Goal: Navigation & Orientation: Find specific page/section

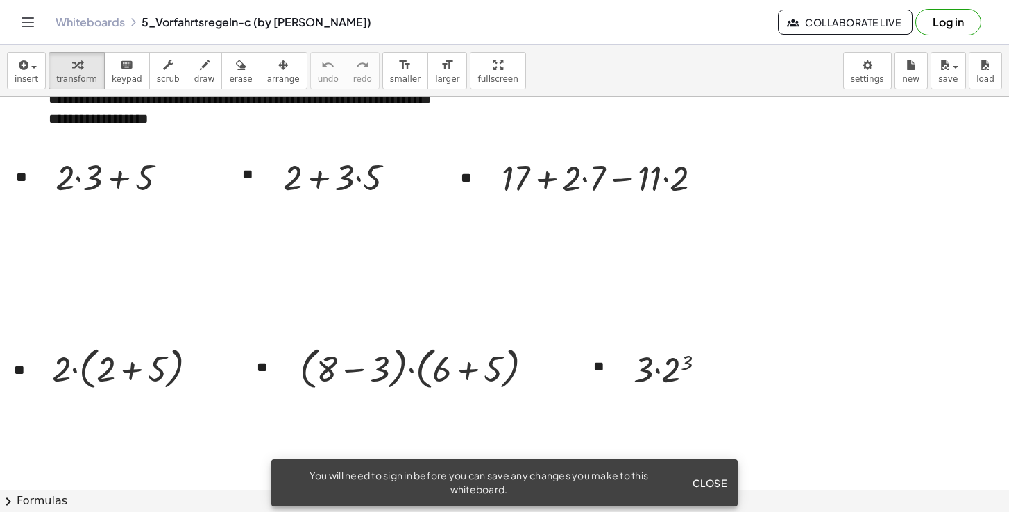
scroll to position [492, 0]
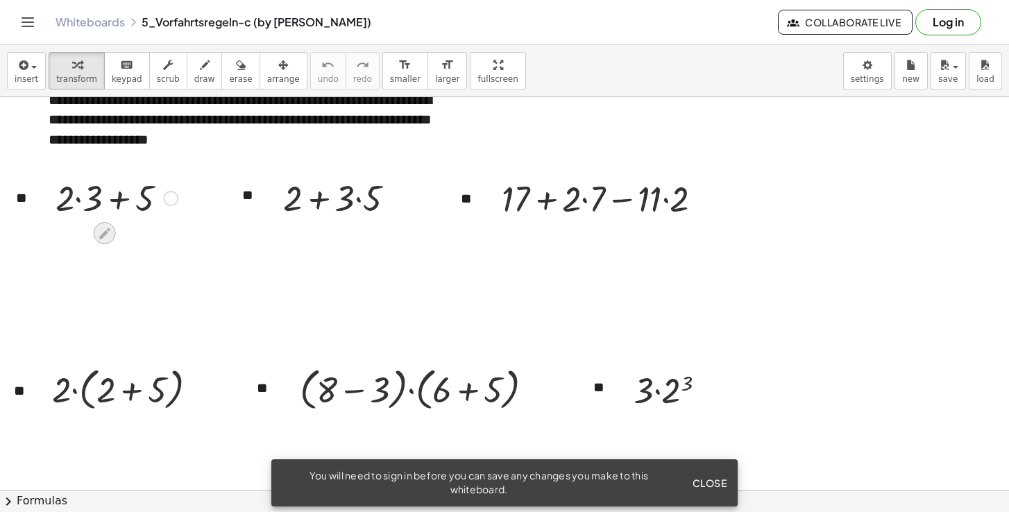
click at [108, 232] on icon at bounding box center [104, 233] width 11 height 11
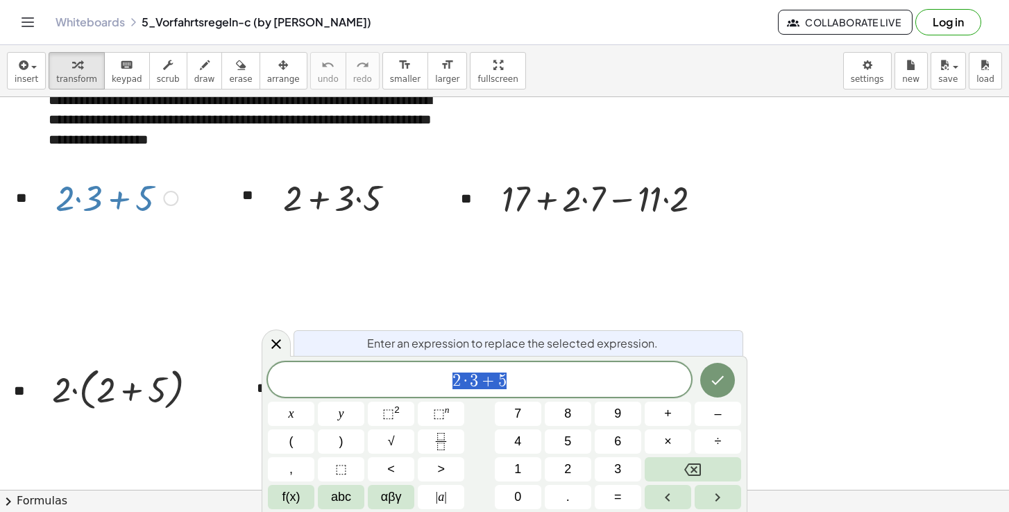
click at [176, 196] on div at bounding box center [170, 198] width 15 height 15
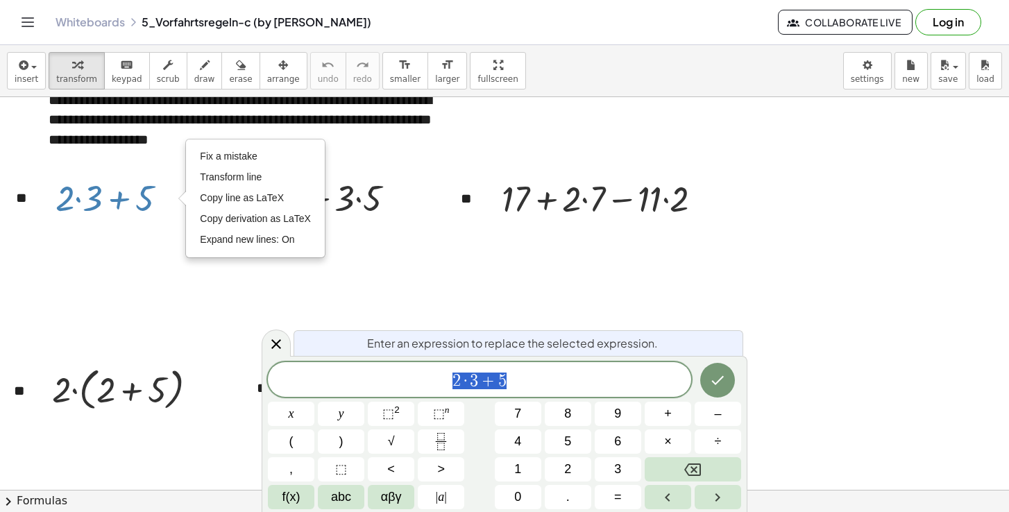
click at [146, 164] on div at bounding box center [253, 158] width 409 height 20
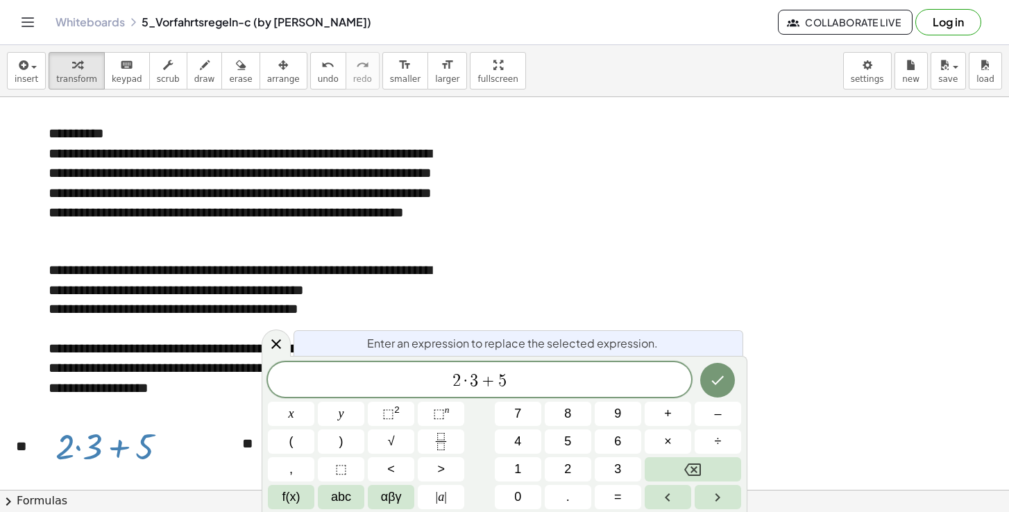
scroll to position [226, 0]
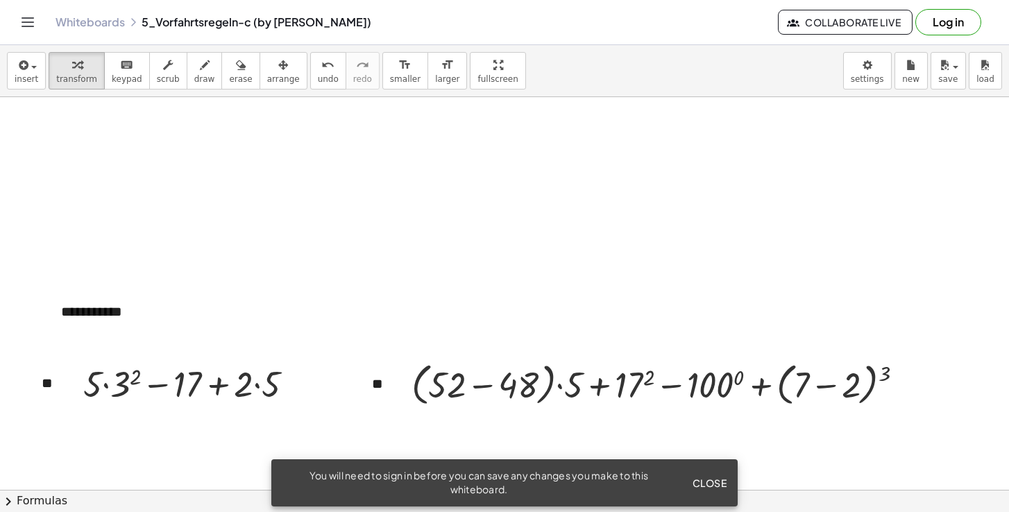
scroll to position [1267, 0]
click at [135, 314] on div "**********" at bounding box center [151, 310] width 208 height 47
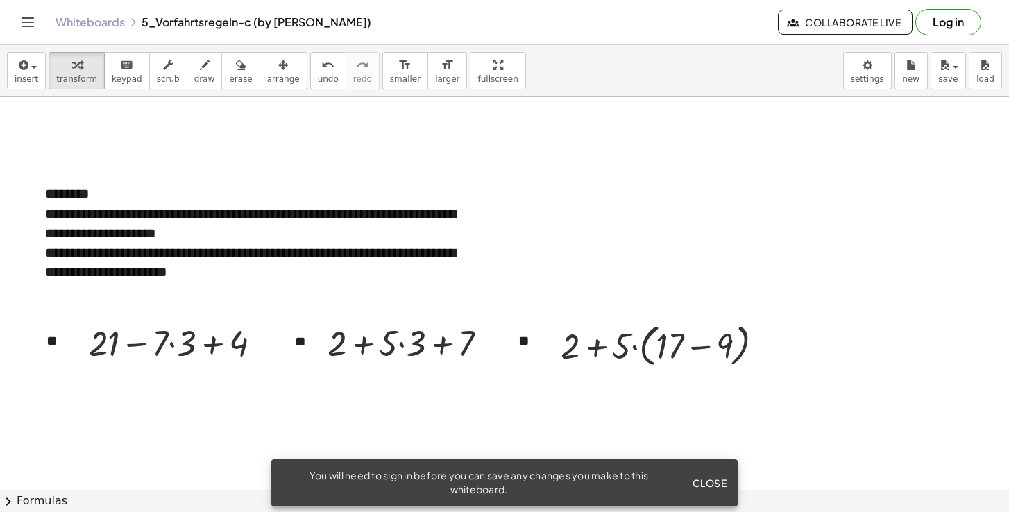
scroll to position [212, 0]
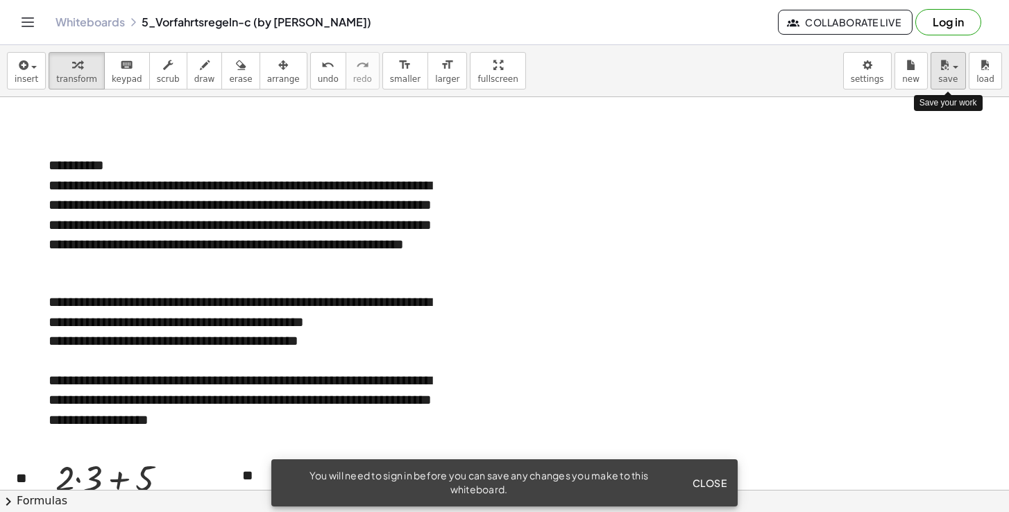
click at [955, 80] on span "save" at bounding box center [947, 79] width 19 height 10
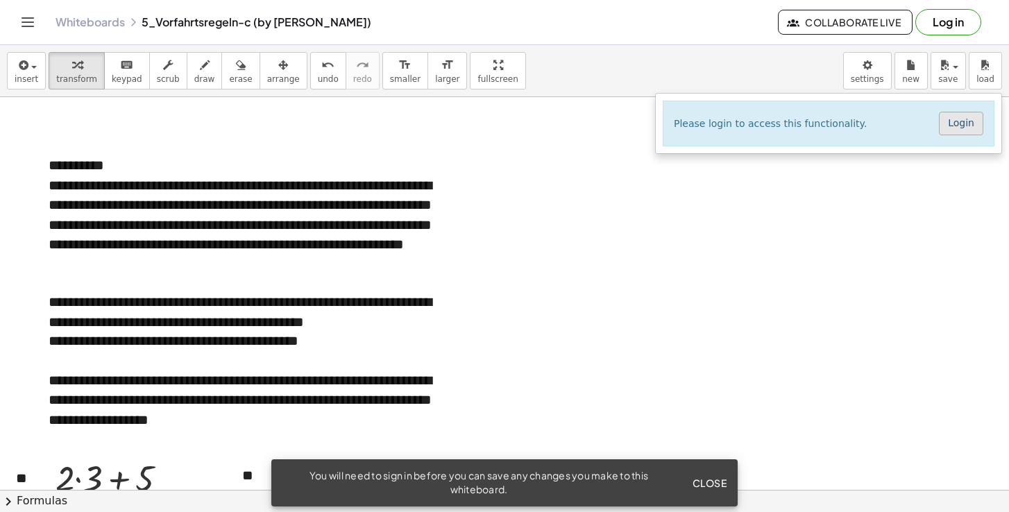
click at [969, 128] on link "Login" at bounding box center [961, 124] width 44 height 24
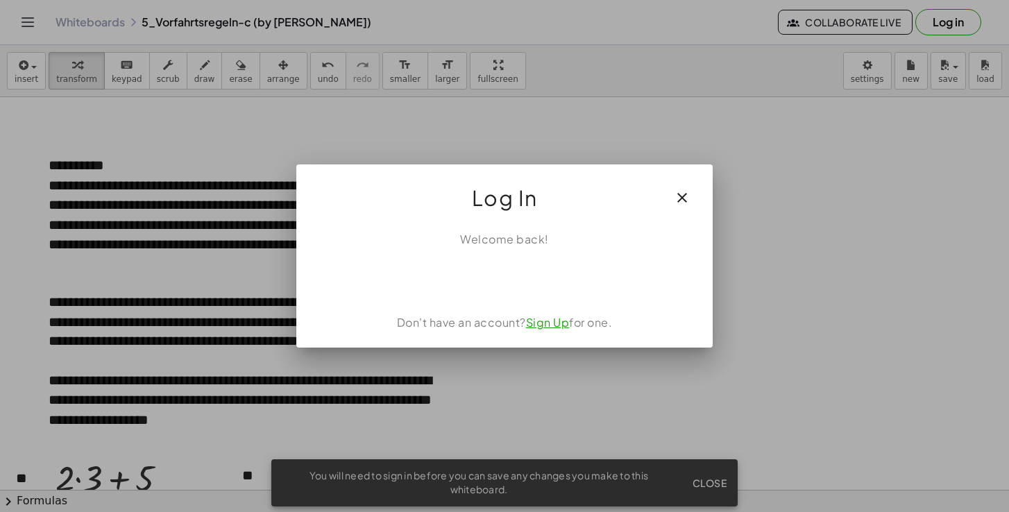
click at [554, 325] on link "Sign Up" at bounding box center [548, 322] width 44 height 15
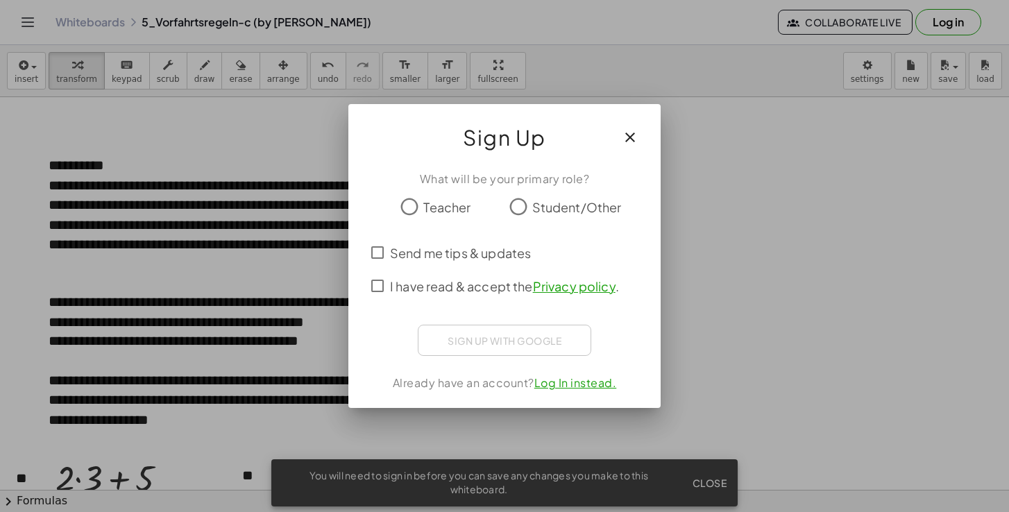
click at [445, 207] on span "Teacher" at bounding box center [446, 207] width 47 height 19
click at [526, 344] on div "Sign up with Google" at bounding box center [504, 340] width 173 height 31
click at [443, 287] on span "I have read & accept the Privacy policy ." at bounding box center [504, 286] width 229 height 19
click at [576, 174] on div "What will be your primary role?" at bounding box center [504, 179] width 279 height 17
click at [421, 248] on span "Send me tips & updates" at bounding box center [460, 253] width 141 height 19
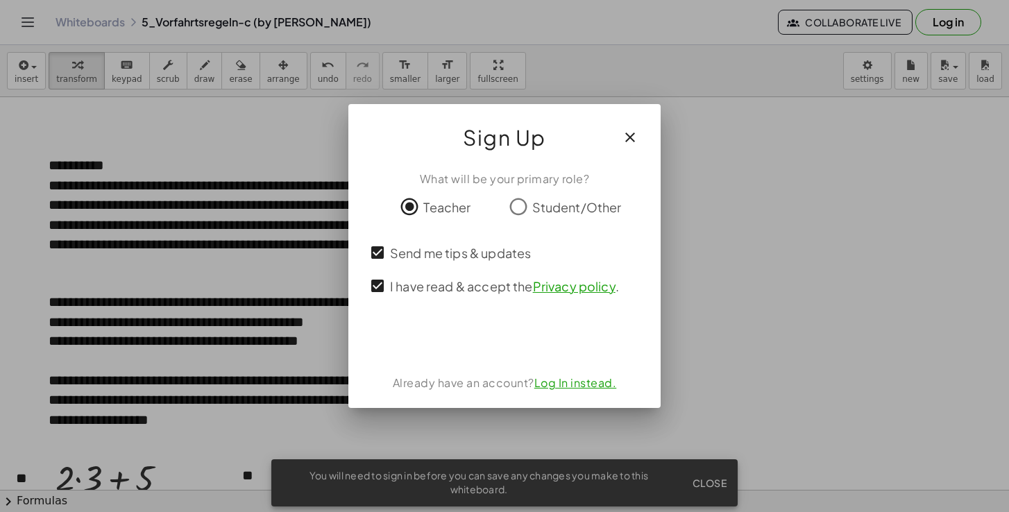
click at [417, 255] on span "Send me tips & updates" at bounding box center [460, 253] width 141 height 19
click at [504, 339] on div "Sign up with Google" at bounding box center [504, 340] width 173 height 31
click at [488, 348] on div at bounding box center [504, 339] width 279 height 28
click at [499, 333] on div at bounding box center [504, 339] width 279 height 28
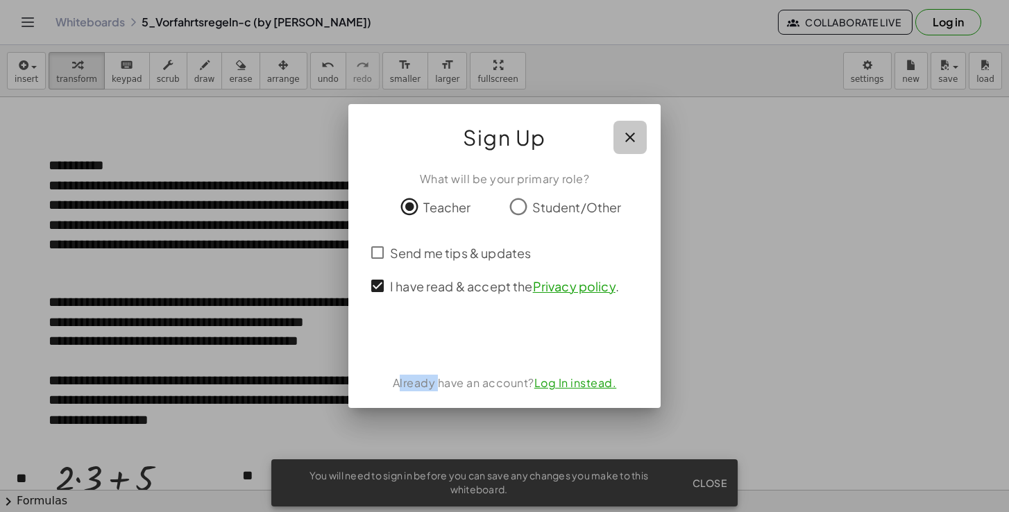
click at [629, 136] on icon "button" at bounding box center [630, 137] width 17 height 17
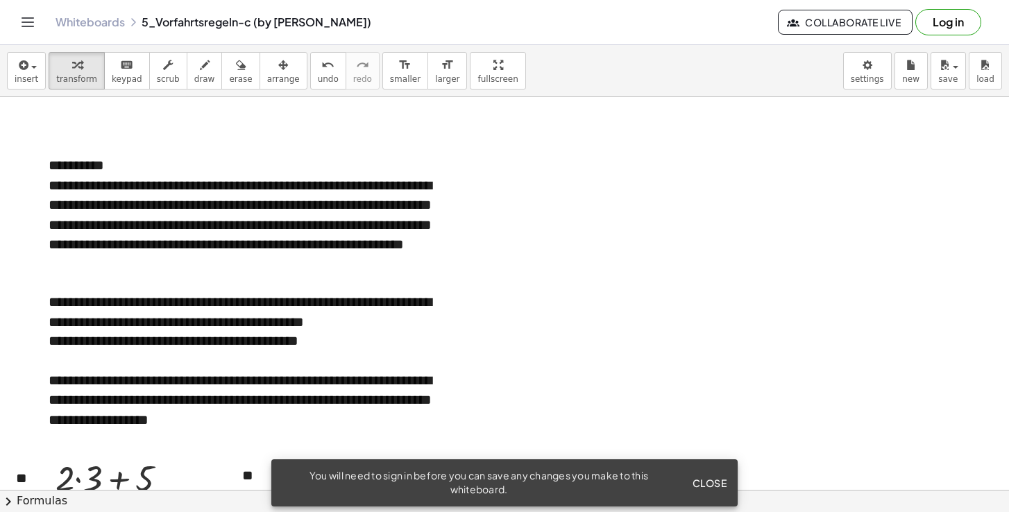
click at [965, 22] on button "Log in" at bounding box center [948, 22] width 66 height 26
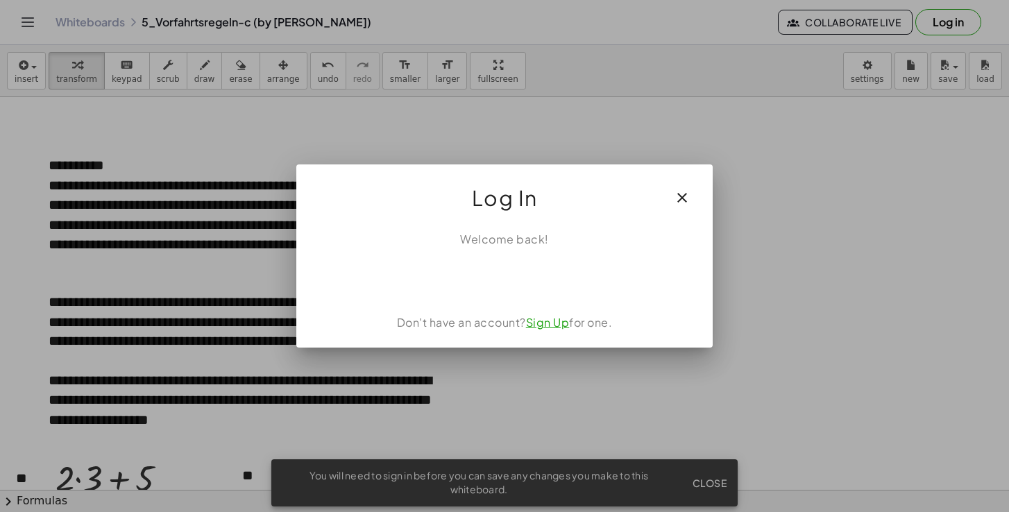
click at [545, 328] on link "Sign Up" at bounding box center [548, 322] width 44 height 15
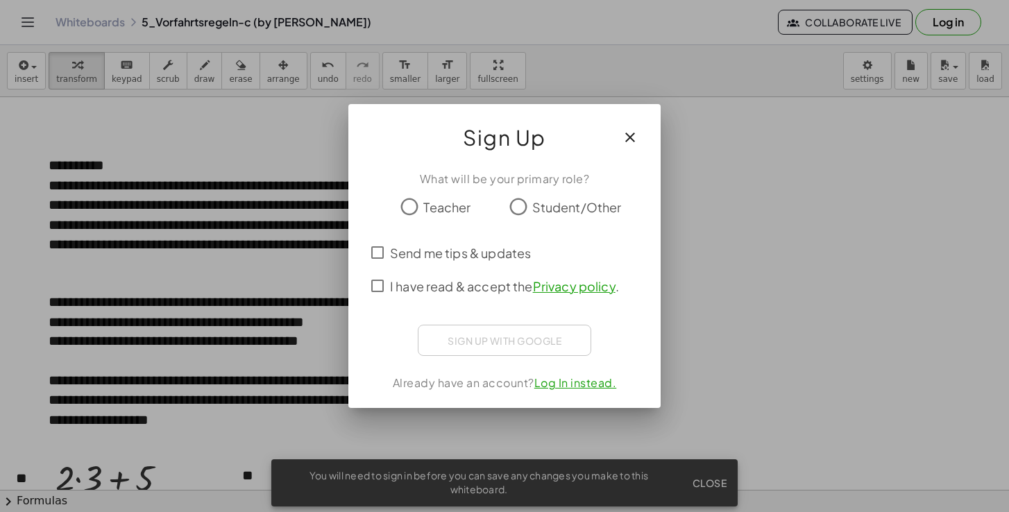
click at [418, 284] on span "I have read & accept the Privacy policy ." at bounding box center [504, 286] width 229 height 19
click at [529, 343] on div "Über Google anmelden. Wird in neuem Tab geöffnet." at bounding box center [504, 338] width 144 height 31
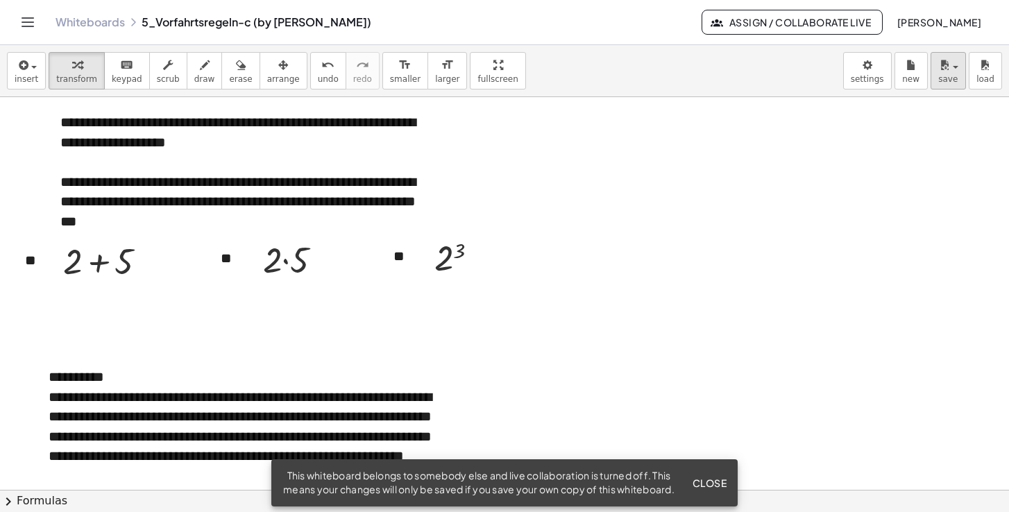
scroll to position [0, 0]
click at [949, 78] on span "save" at bounding box center [947, 79] width 19 height 10
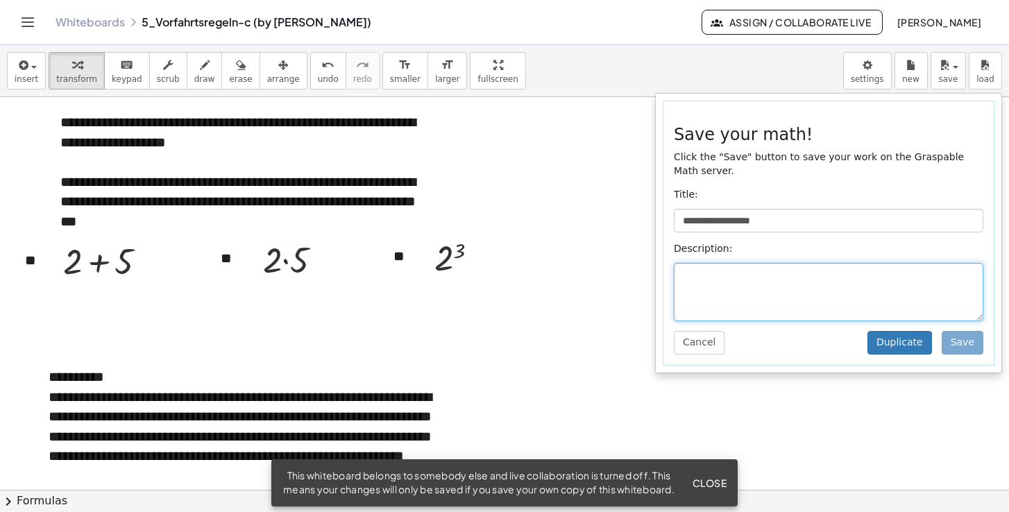
click at [768, 277] on textarea at bounding box center [828, 292] width 309 height 58
type textarea "*"
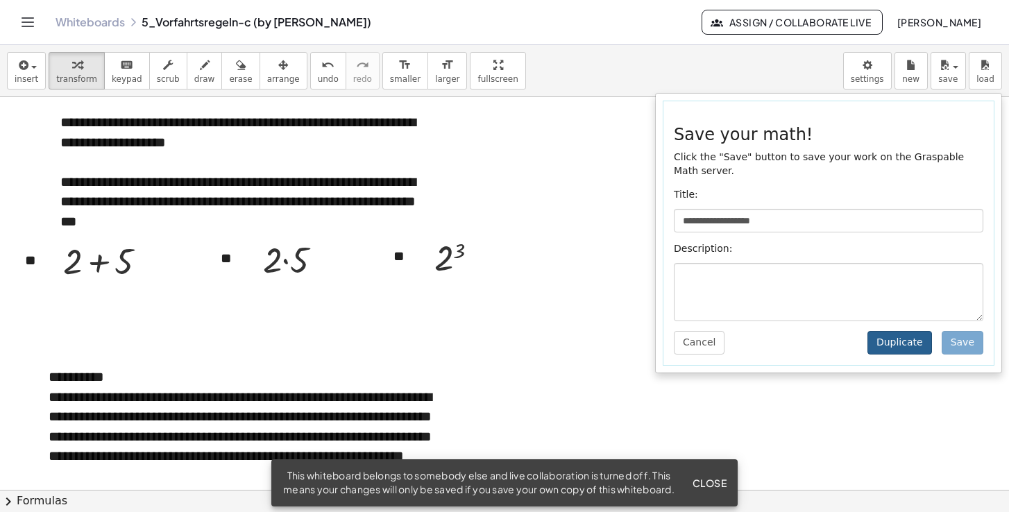
click at [910, 343] on button "Duplicate" at bounding box center [899, 343] width 65 height 24
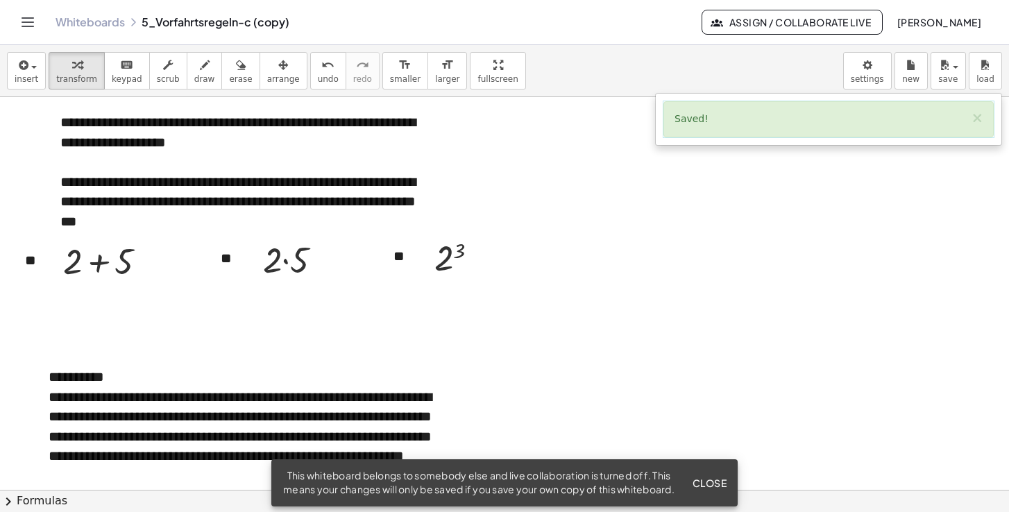
click at [34, 17] on icon "Toggle navigation" at bounding box center [27, 22] width 17 height 17
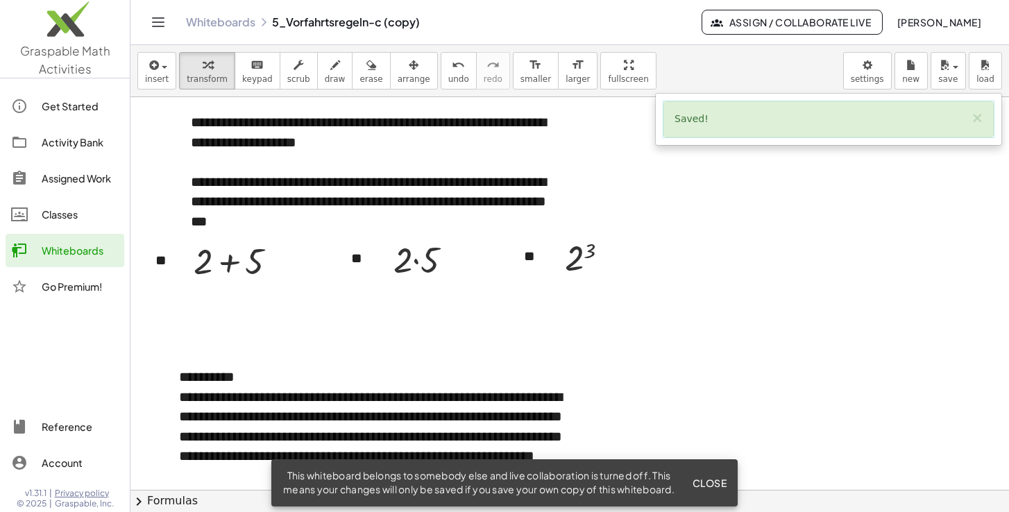
click at [76, 105] on div "Get Started" at bounding box center [80, 106] width 77 height 17
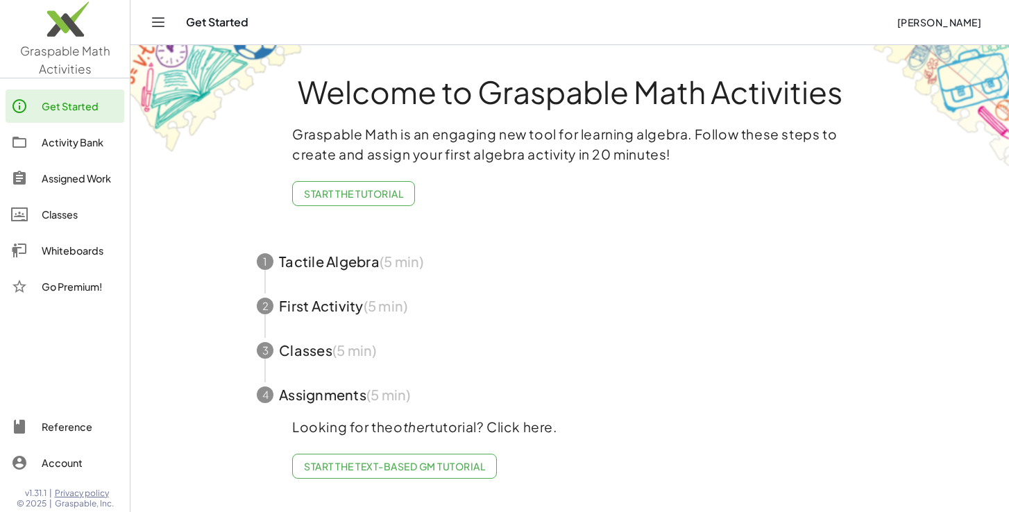
click at [75, 151] on link "Activity Bank" at bounding box center [65, 142] width 119 height 33
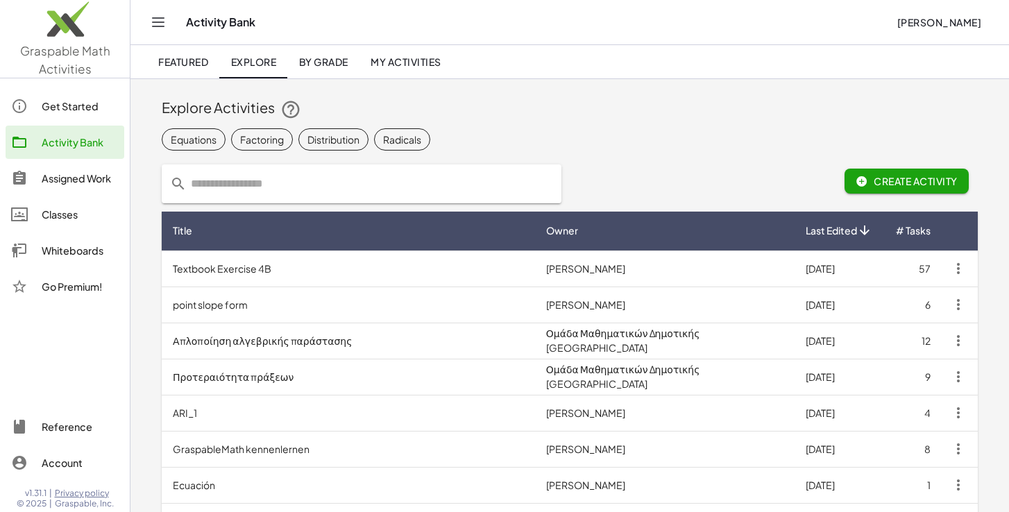
click at [398, 70] on link "My Activities" at bounding box center [405, 61] width 93 height 33
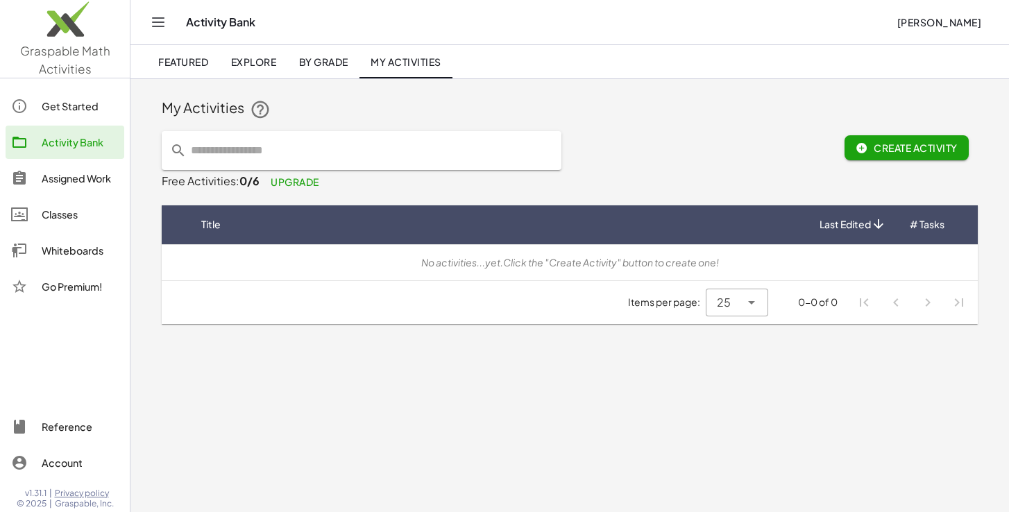
click at [501, 304] on div "Items per page: 25 ** 0-0 of 0" at bounding box center [570, 302] width 816 height 43
click at [340, 65] on span "By Grade" at bounding box center [322, 62] width 49 height 12
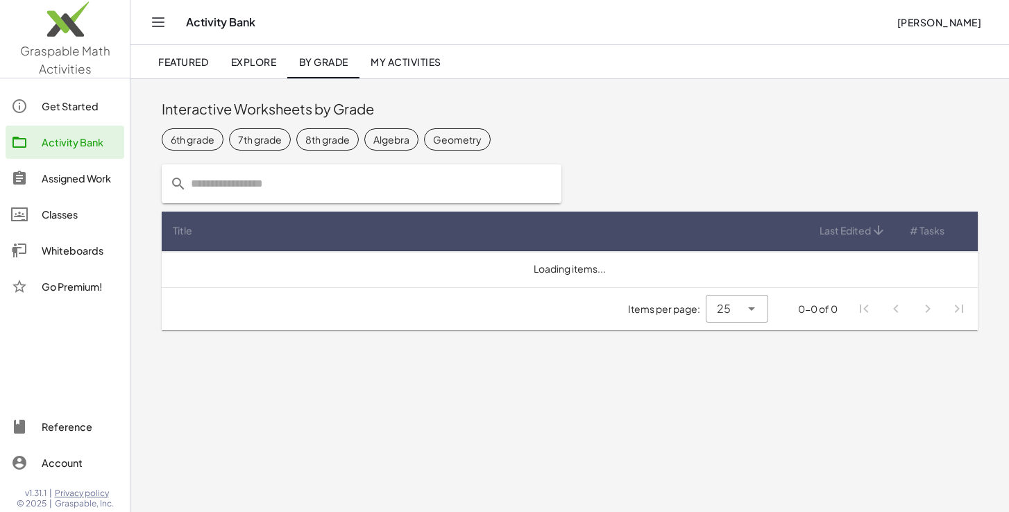
click at [248, 62] on span "Explore" at bounding box center [253, 62] width 46 height 12
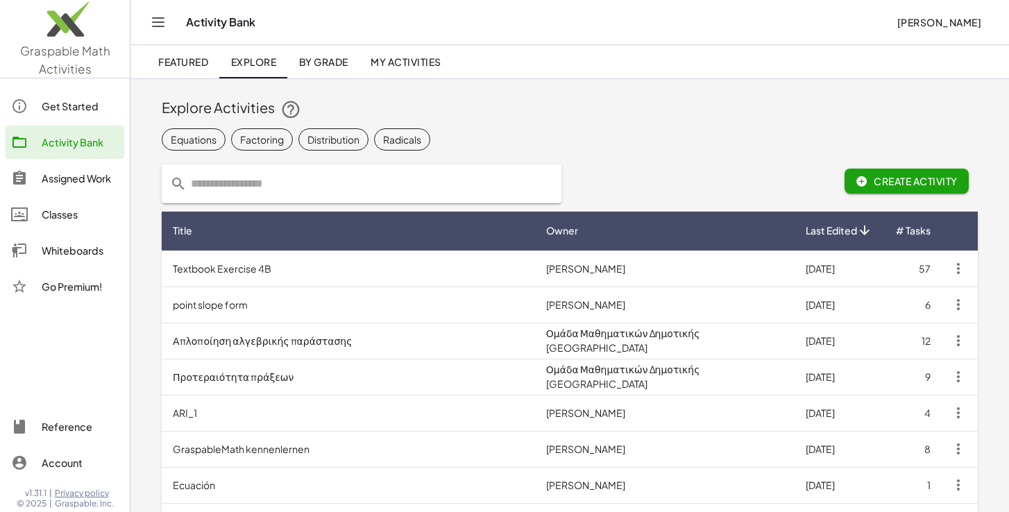
click at [192, 62] on span "Featured" at bounding box center [183, 62] width 50 height 12
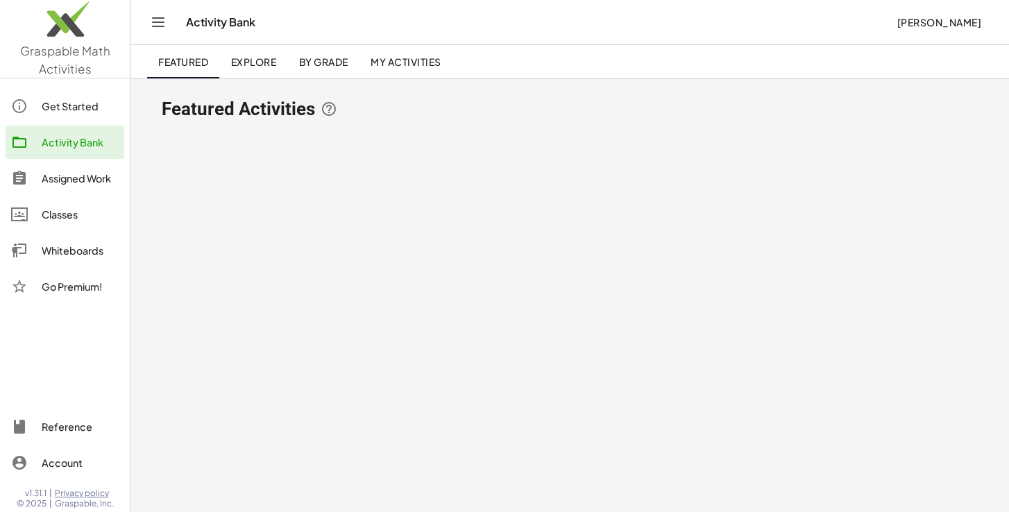
click at [86, 180] on div "Assigned Work" at bounding box center [80, 178] width 77 height 17
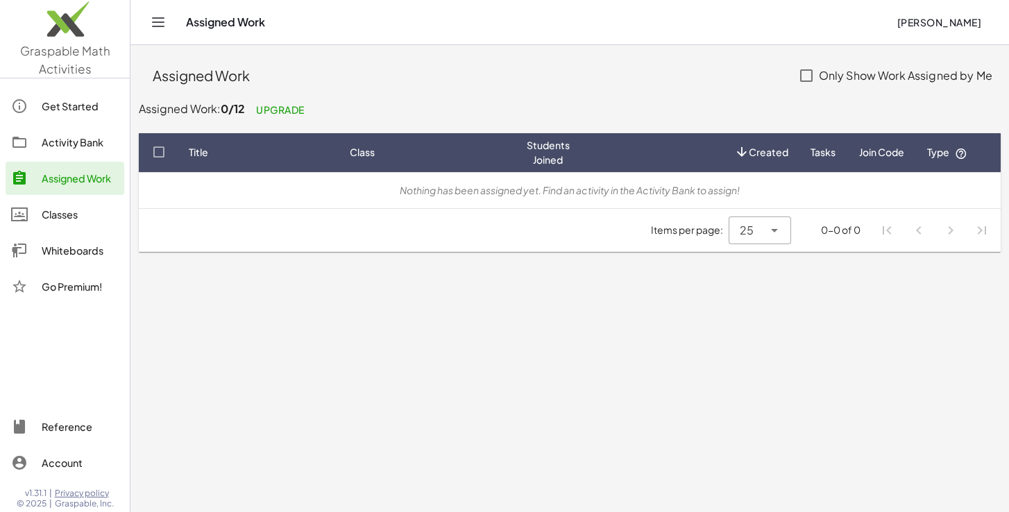
click at [69, 223] on link "Classes" at bounding box center [65, 214] width 119 height 33
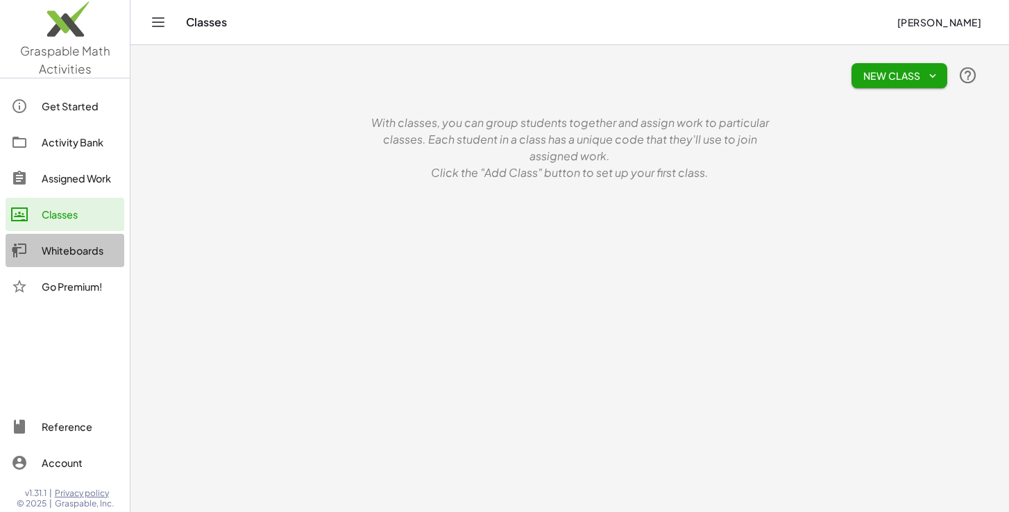
click at [67, 251] on div "Whiteboards" at bounding box center [80, 250] width 77 height 17
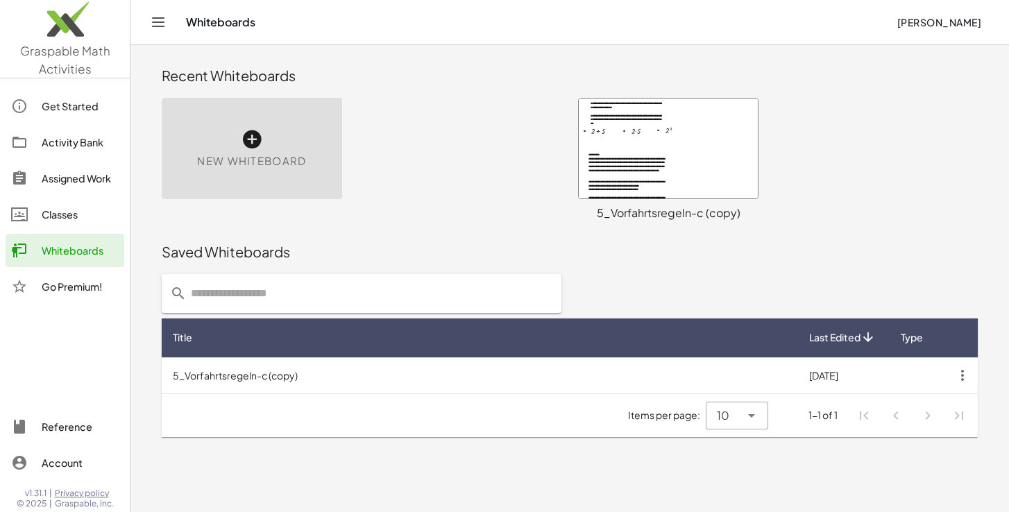
click at [674, 160] on div at bounding box center [668, 149] width 179 height 100
